Goal: Transaction & Acquisition: Purchase product/service

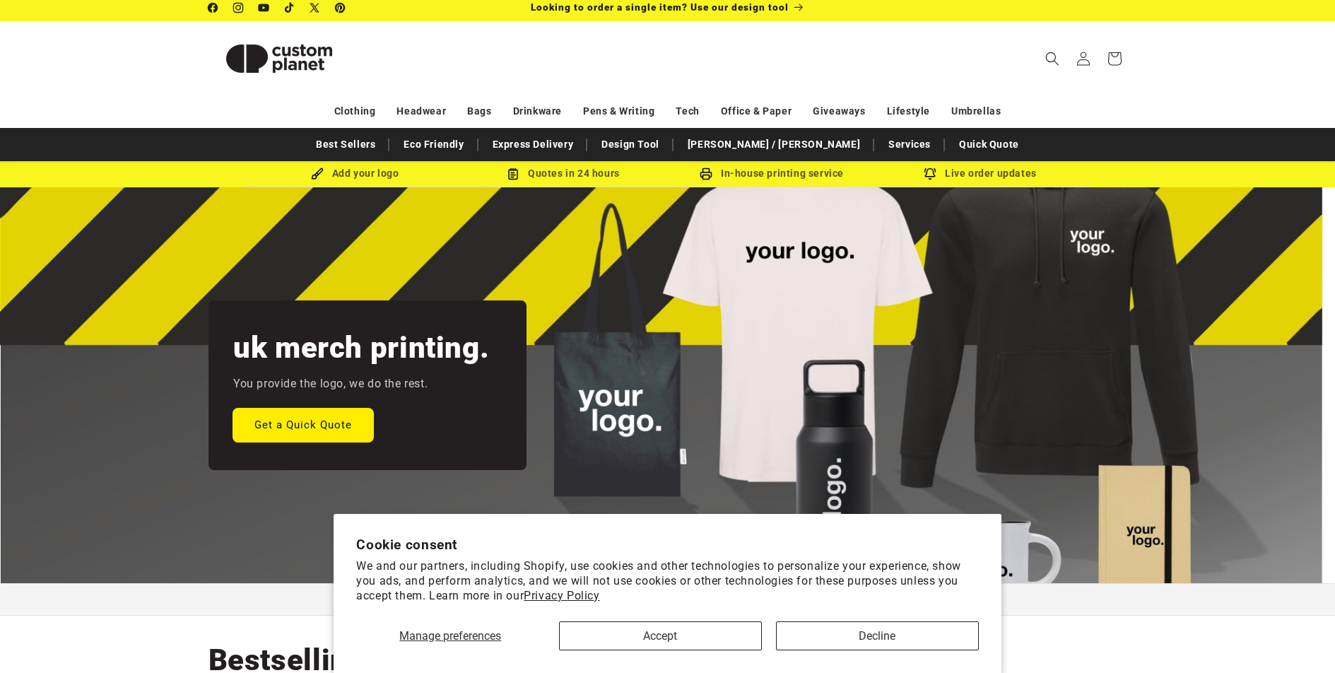
scroll to position [8, 0]
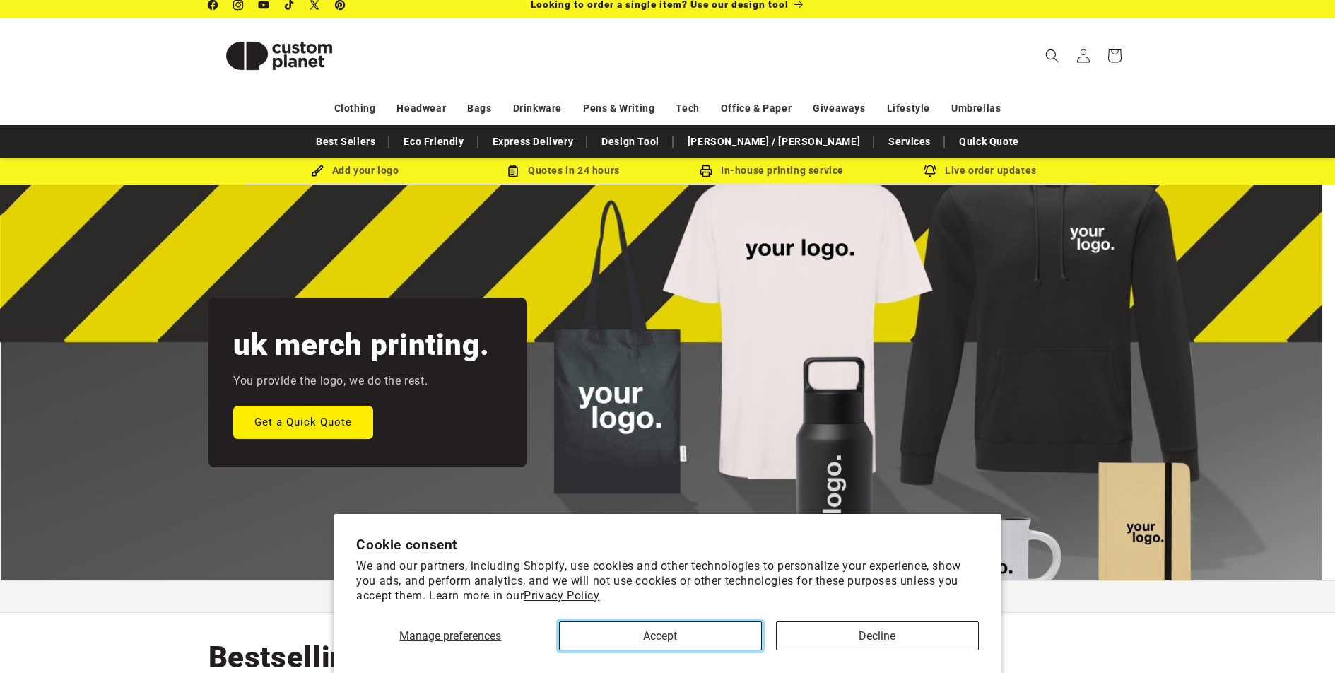
click at [612, 627] on button "Accept" at bounding box center [660, 635] width 203 height 29
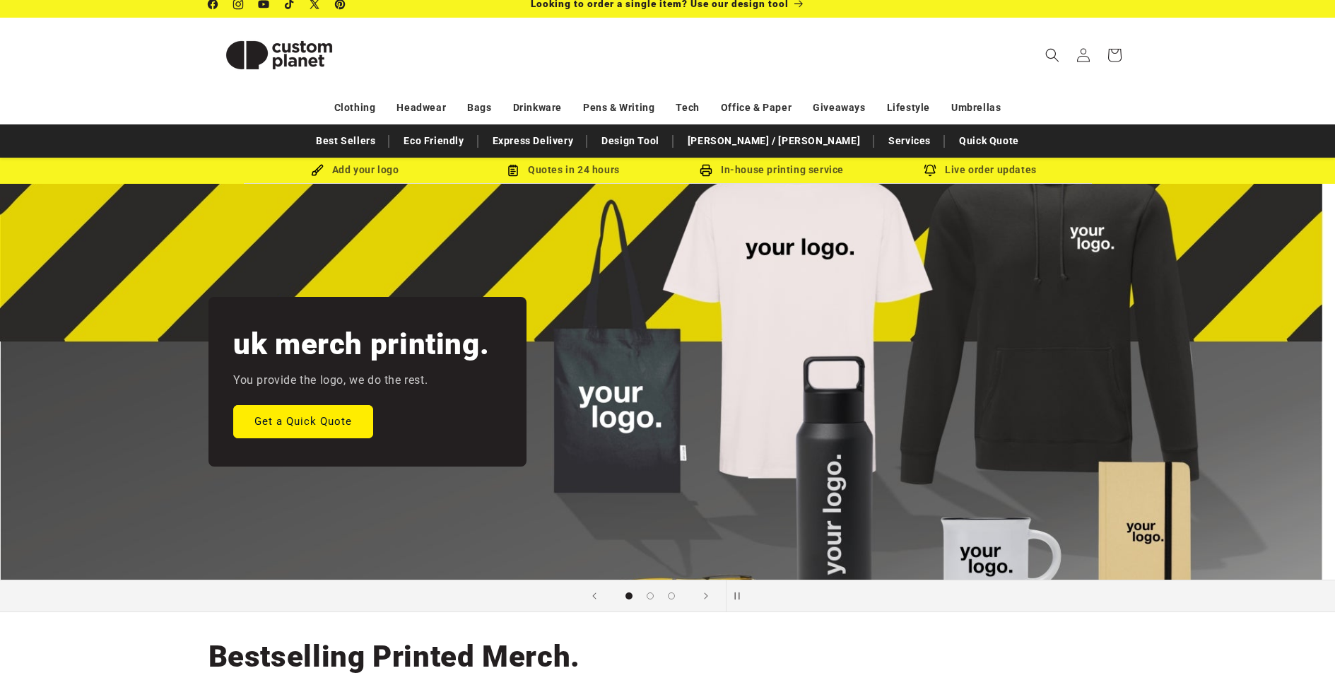
scroll to position [0, 0]
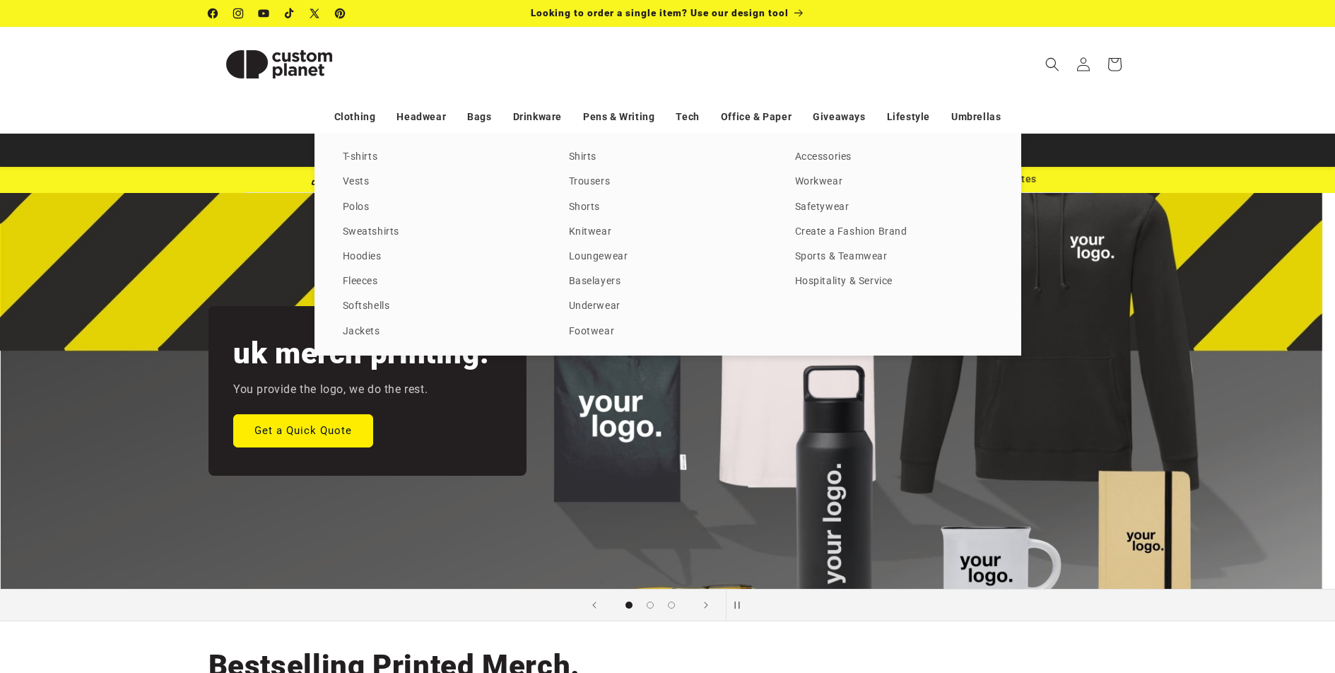
click at [353, 195] on div "T-shirts Vests Polos Sweatshirts Hoodies Fleeces Softshells Jackets Shirts Trou…" at bounding box center [668, 245] width 707 height 222
click at [354, 181] on link "Vests" at bounding box center [442, 181] width 198 height 19
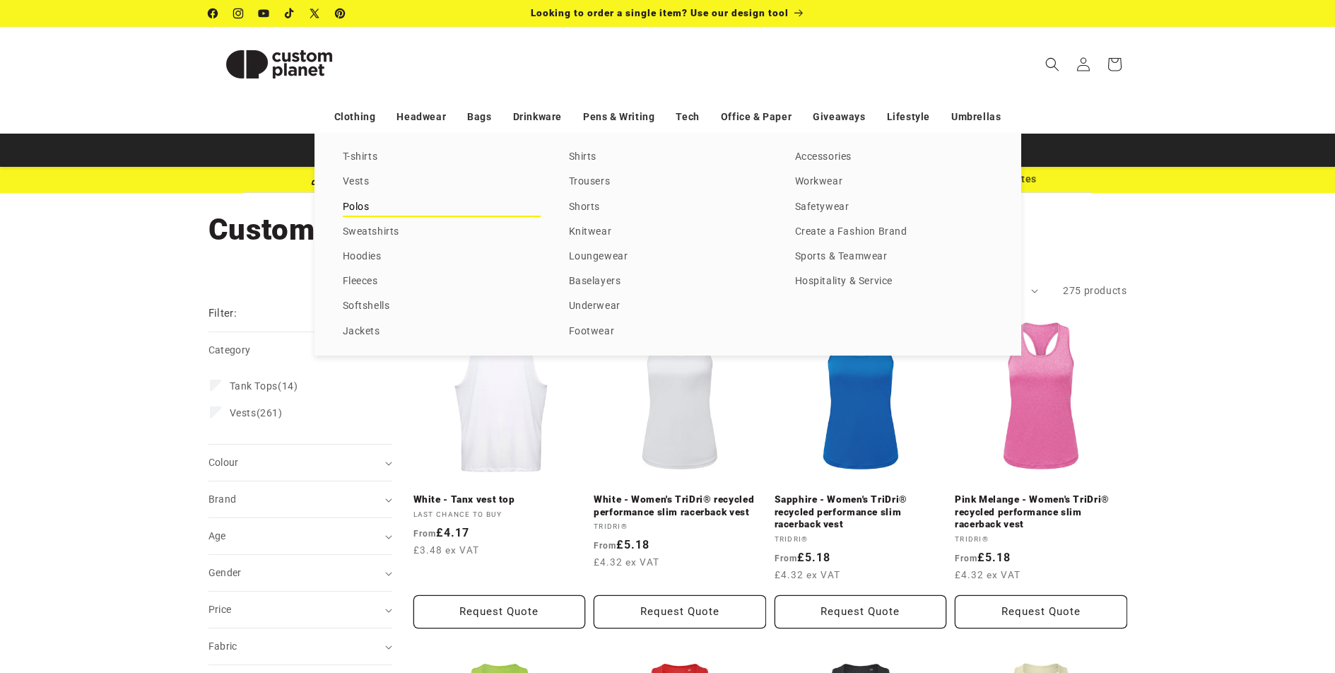
click at [361, 208] on link "Polos" at bounding box center [442, 207] width 198 height 19
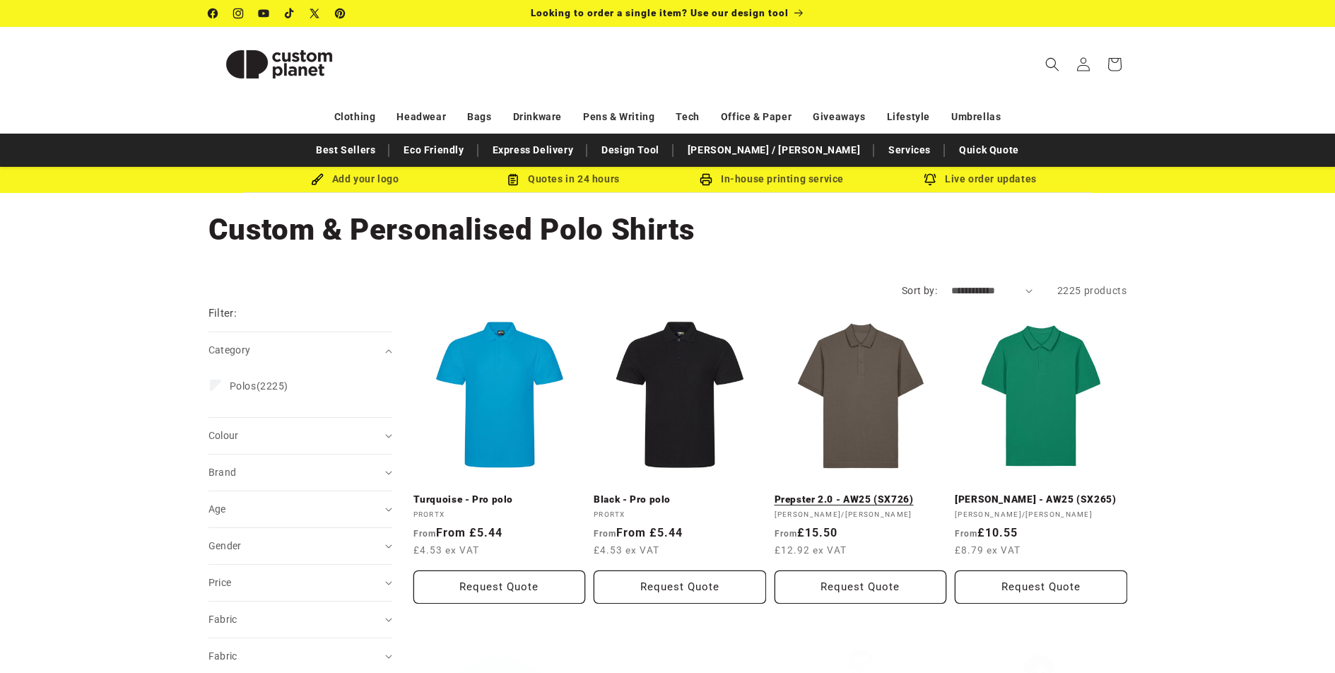
click at [867, 493] on link "Prepster 2.0 - AW25 (SX726)" at bounding box center [861, 499] width 172 height 13
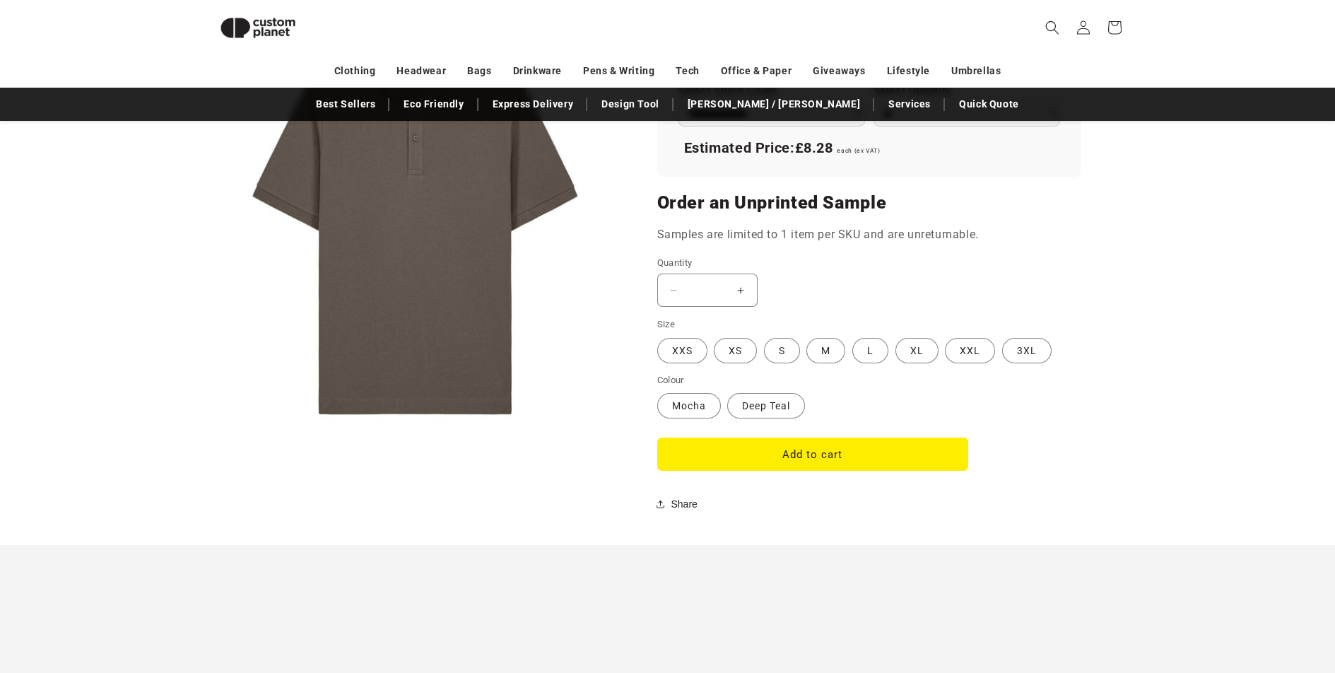
scroll to position [918, 0]
